Goal: Task Accomplishment & Management: Use online tool/utility

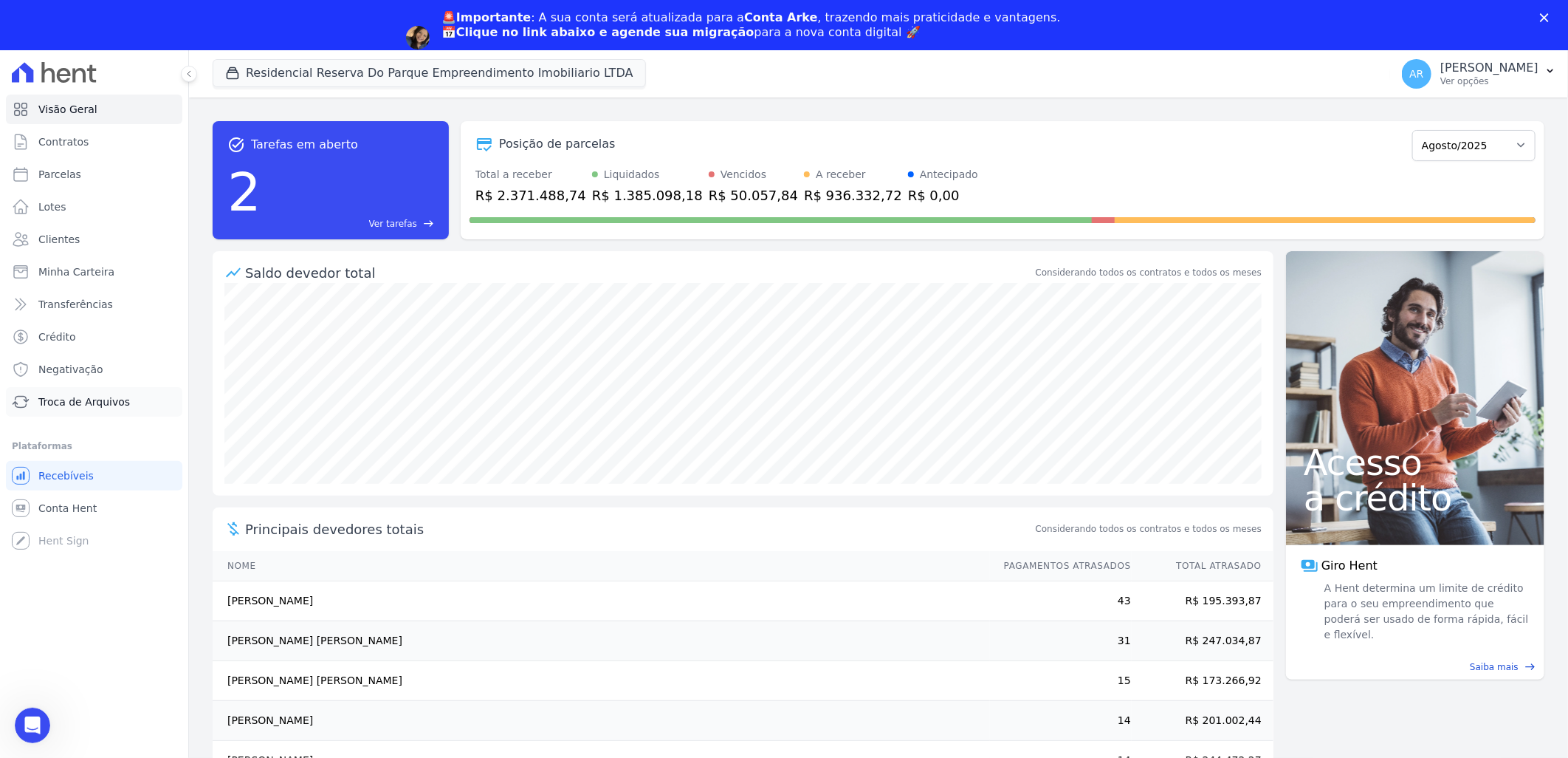
click at [85, 408] on span "Troca de Arquivos" at bounding box center [83, 401] width 92 height 15
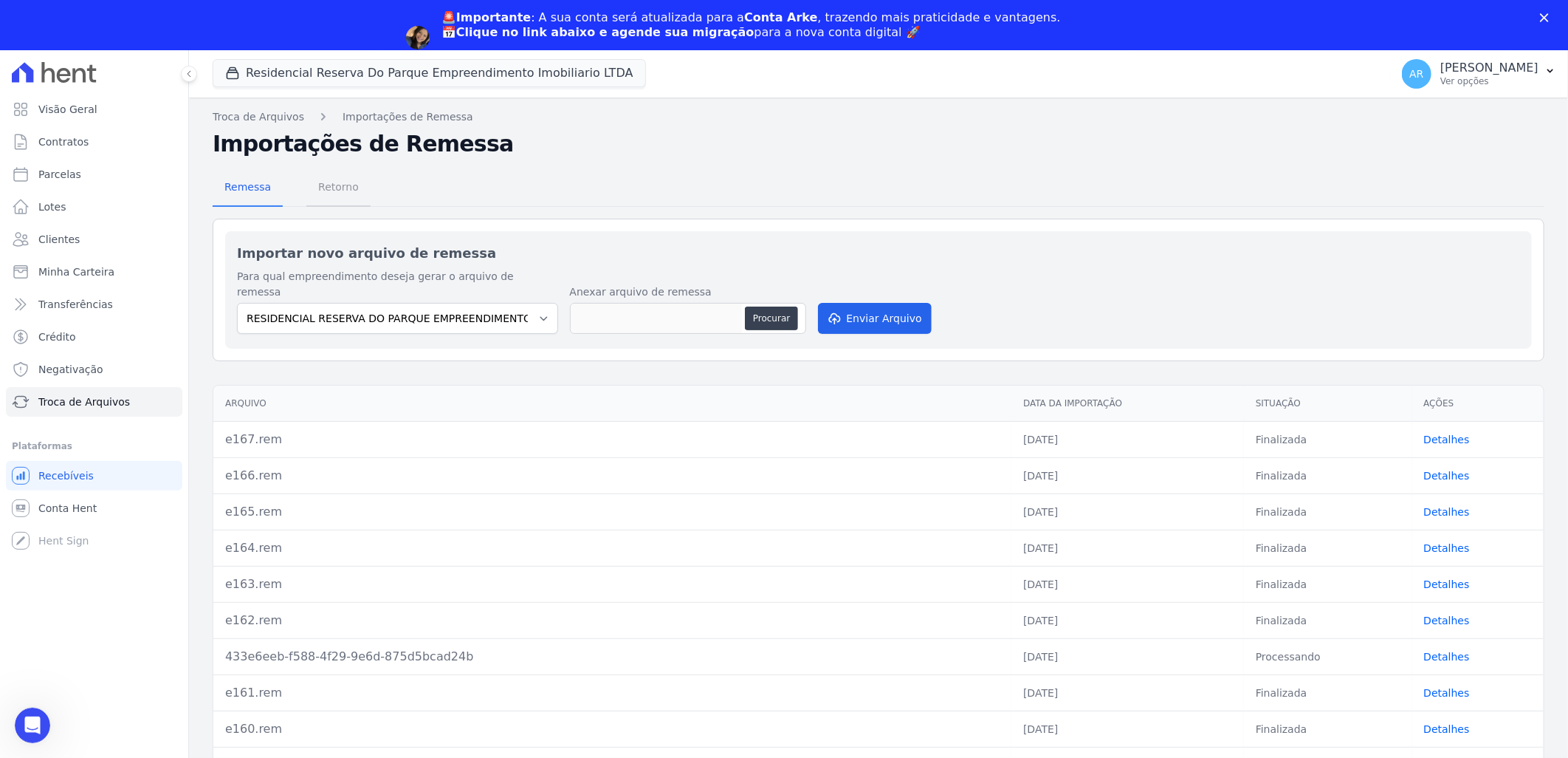
click at [318, 189] on span "Retorno" at bounding box center [338, 187] width 58 height 30
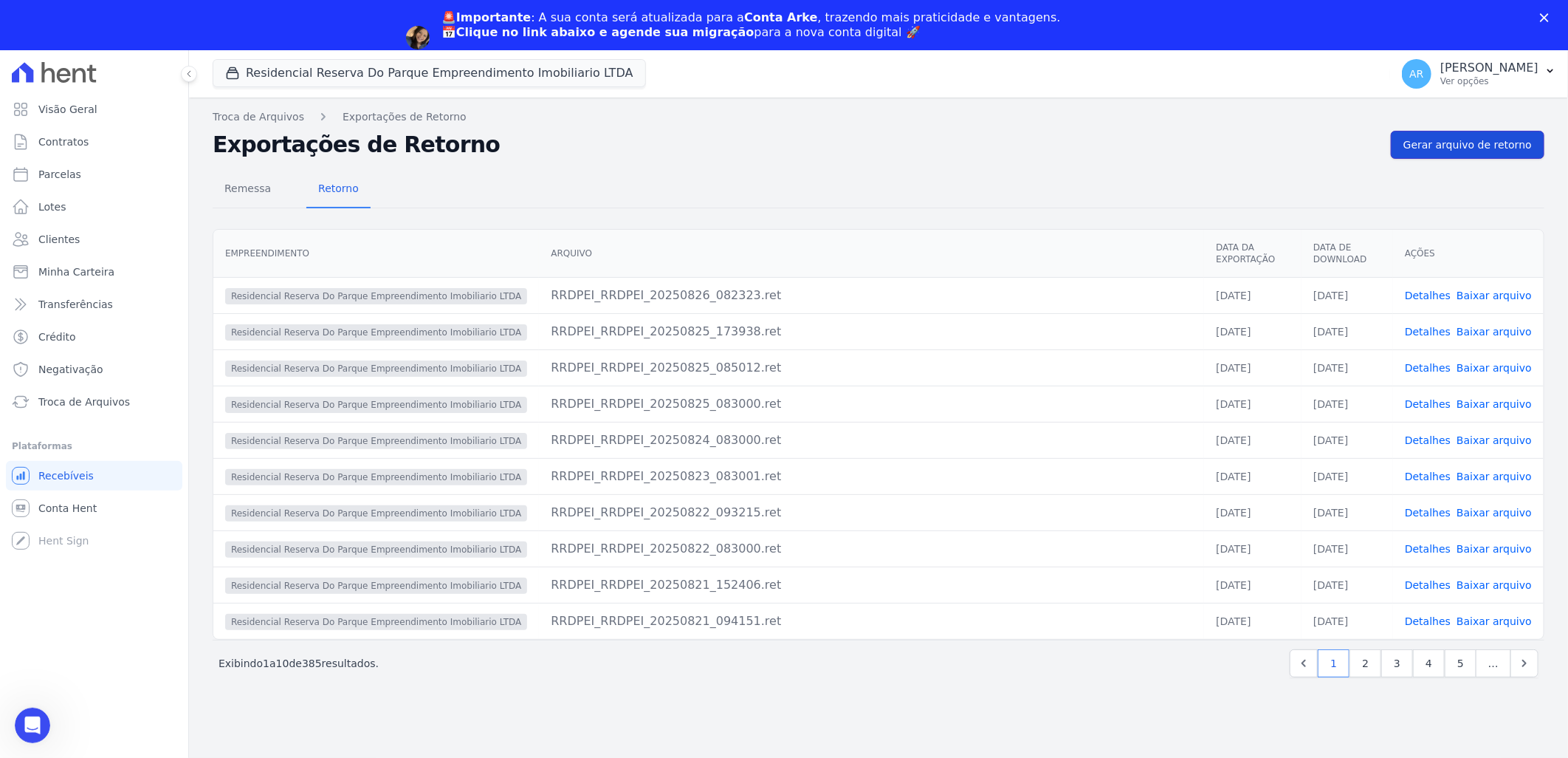
click at [1445, 149] on span "Gerar arquivo de retorno" at bounding box center [1467, 144] width 129 height 15
